Goal: Communication & Community: Answer question/provide support

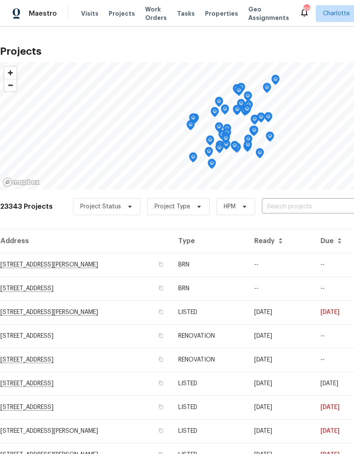
click at [290, 206] on input "text" at bounding box center [310, 206] width 97 height 13
type input "107 alb"
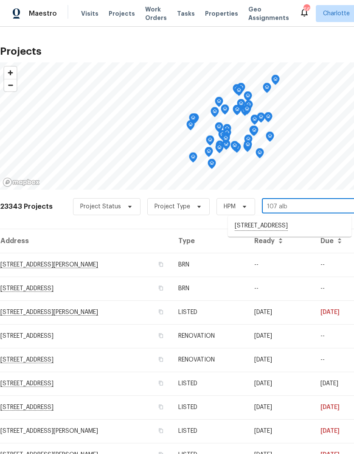
click at [316, 227] on li "[STREET_ADDRESS]" at bounding box center [290, 226] width 124 height 14
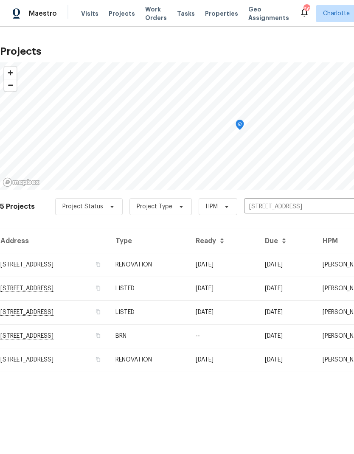
click at [20, 263] on td "[STREET_ADDRESS]" at bounding box center [54, 265] width 109 height 24
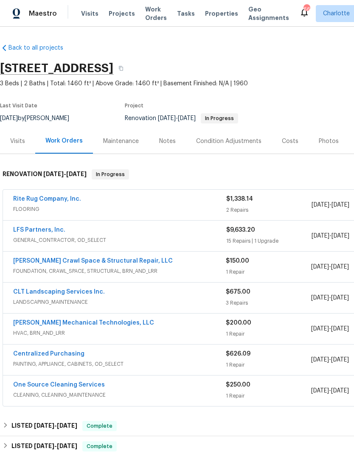
click at [15, 200] on link "Rite Rug Company, Inc." at bounding box center [47, 199] width 68 height 6
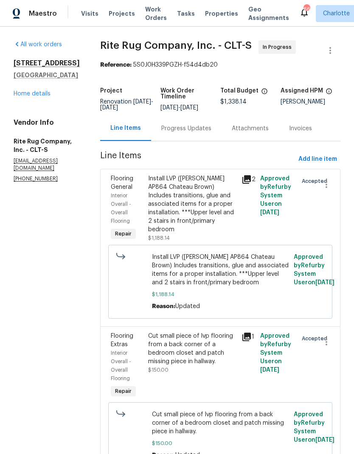
click at [204, 133] on div "Progress Updates" at bounding box center [186, 128] width 50 height 8
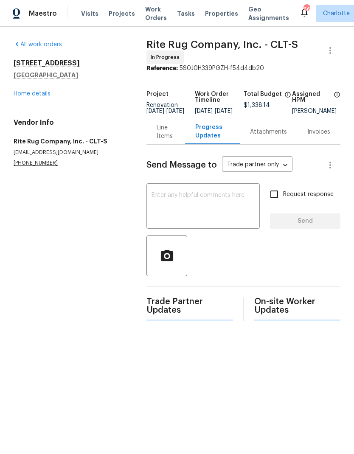
click at [219, 198] on textarea at bounding box center [203, 207] width 103 height 30
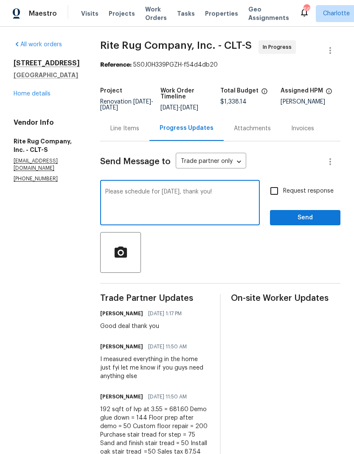
type textarea "Please schedule for [DATE], thank you!"
click at [277, 191] on input "Request response" at bounding box center [274, 191] width 18 height 18
checkbox input "true"
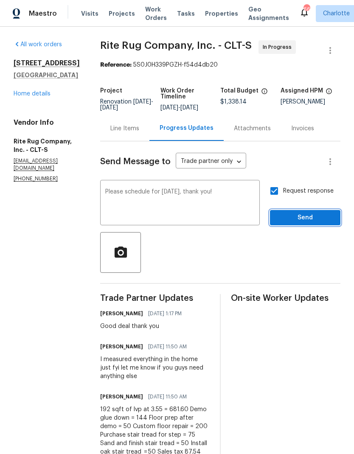
click at [308, 219] on button "Send" at bounding box center [305, 218] width 70 height 16
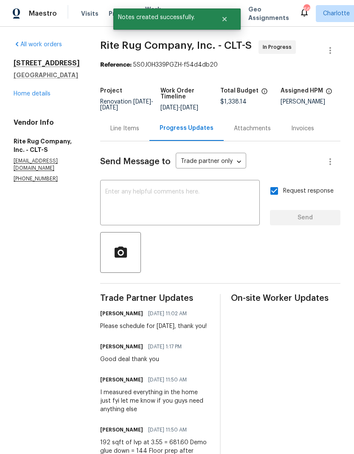
click at [18, 96] on link "Home details" at bounding box center [32, 94] width 37 height 6
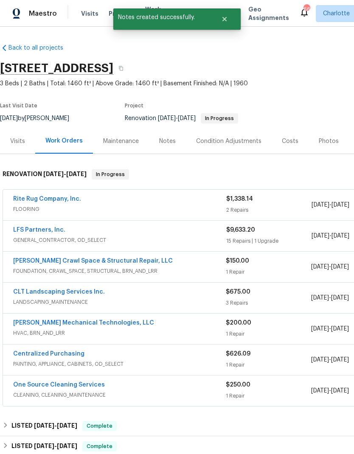
click at [22, 320] on link "[PERSON_NAME] Mechanical Technologies, LLC" at bounding box center [83, 323] width 141 height 6
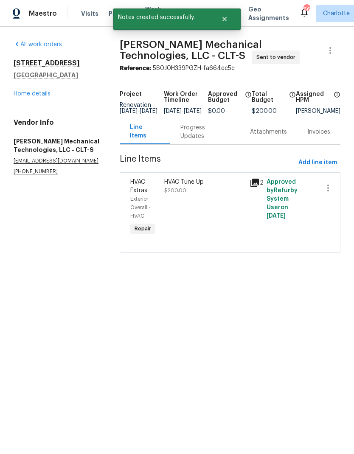
click at [202, 140] on div "Progress Updates" at bounding box center [204, 132] width 49 height 17
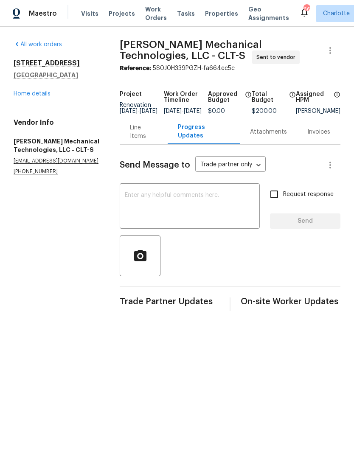
click at [211, 201] on textarea at bounding box center [190, 207] width 130 height 30
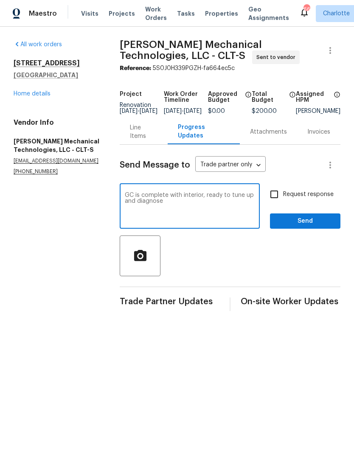
type textarea "GC is complete with interior, ready to tune up and diagnose"
click at [278, 197] on input "Request response" at bounding box center [274, 195] width 18 height 18
checkbox input "true"
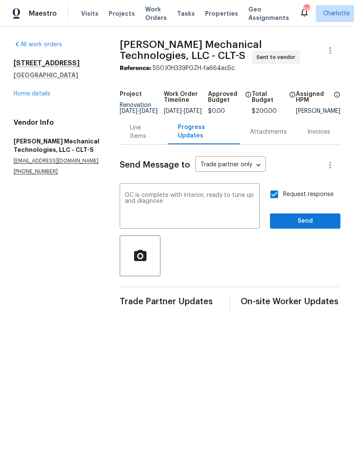
click at [235, 207] on textarea "GC is complete with interior, ready to tune up and diagnose" at bounding box center [190, 207] width 130 height 30
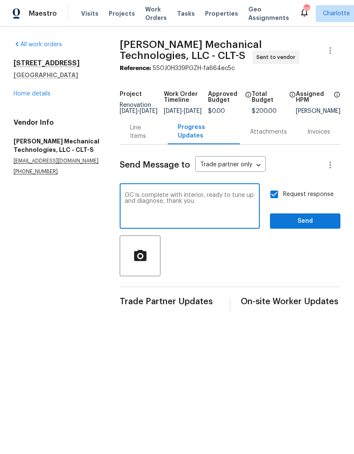
type textarea "GC is complete with interior, ready to tune up and diagnose, thank you"
click at [303, 227] on span "Send" at bounding box center [305, 221] width 57 height 11
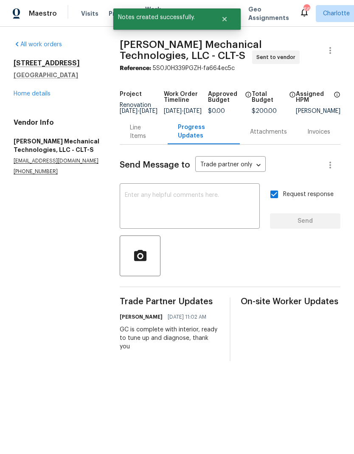
click at [23, 94] on link "Home details" at bounding box center [32, 94] width 37 height 6
